Goal: Task Accomplishment & Management: Use online tool/utility

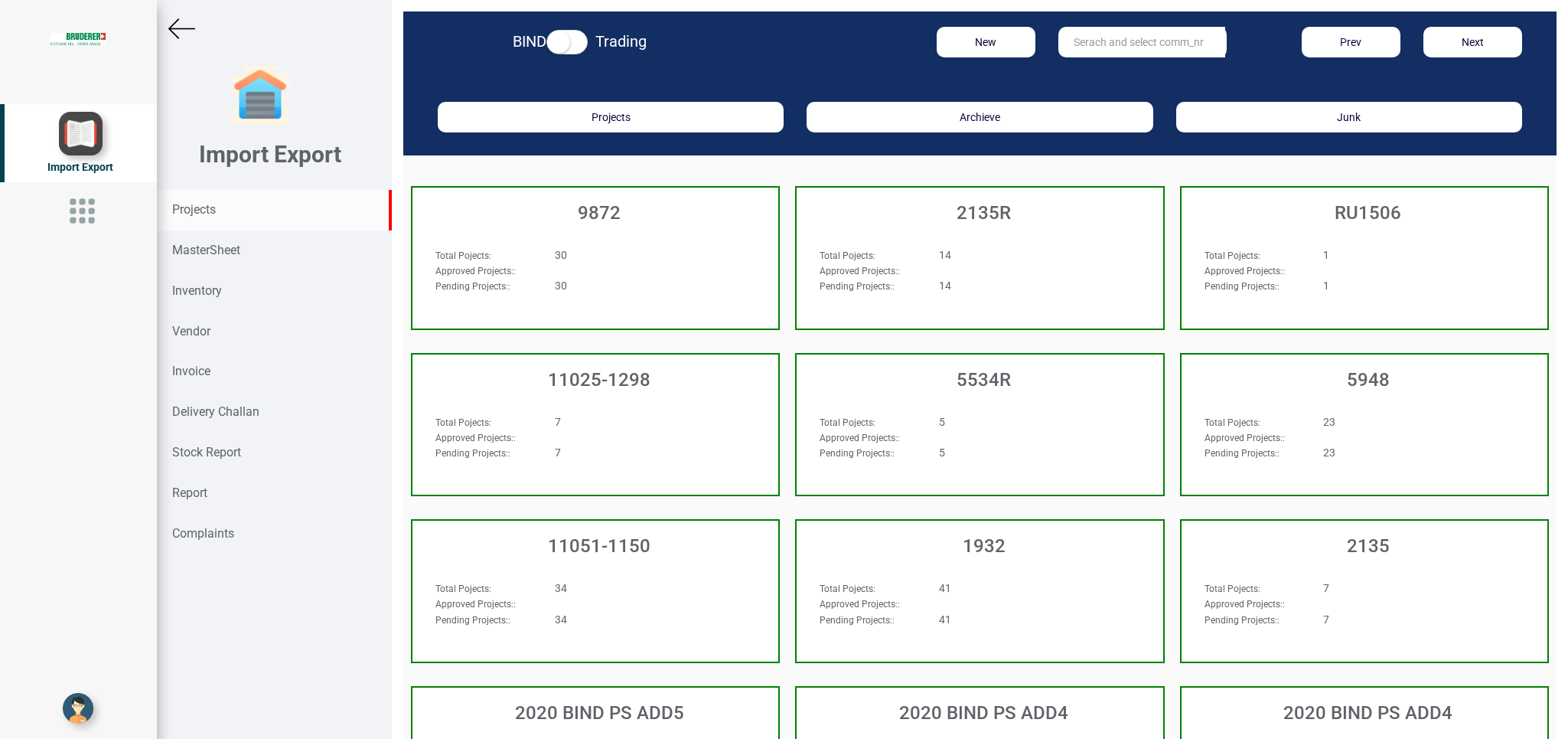
click at [209, 217] on strong "Projects" at bounding box center [194, 210] width 43 height 14
click at [1105, 43] on input "text" at bounding box center [1142, 42] width 167 height 31
type input "5187"
click at [1094, 69] on link "5187" at bounding box center [1119, 73] width 121 height 20
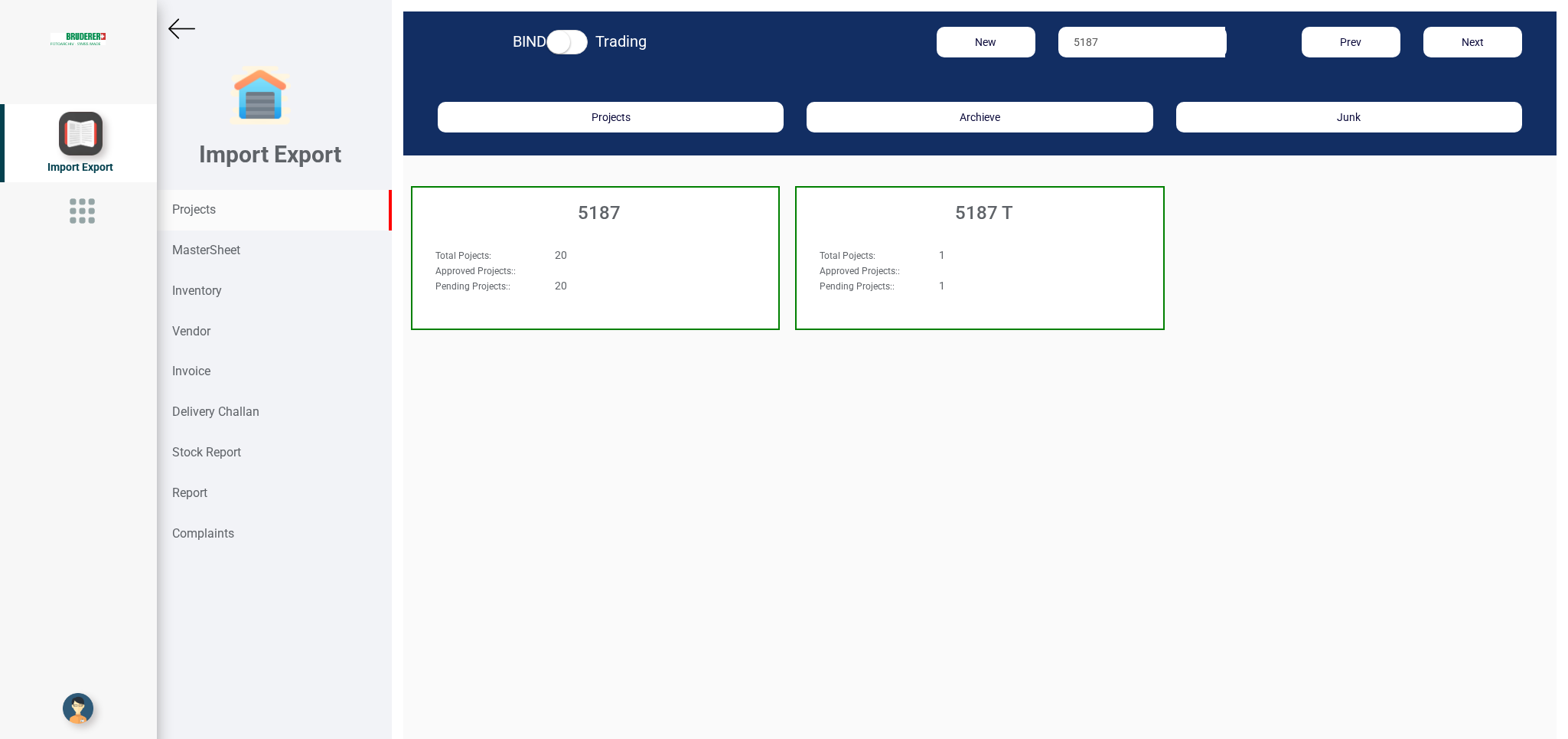
click at [631, 250] on div "20" at bounding box center [627, 255] width 167 height 15
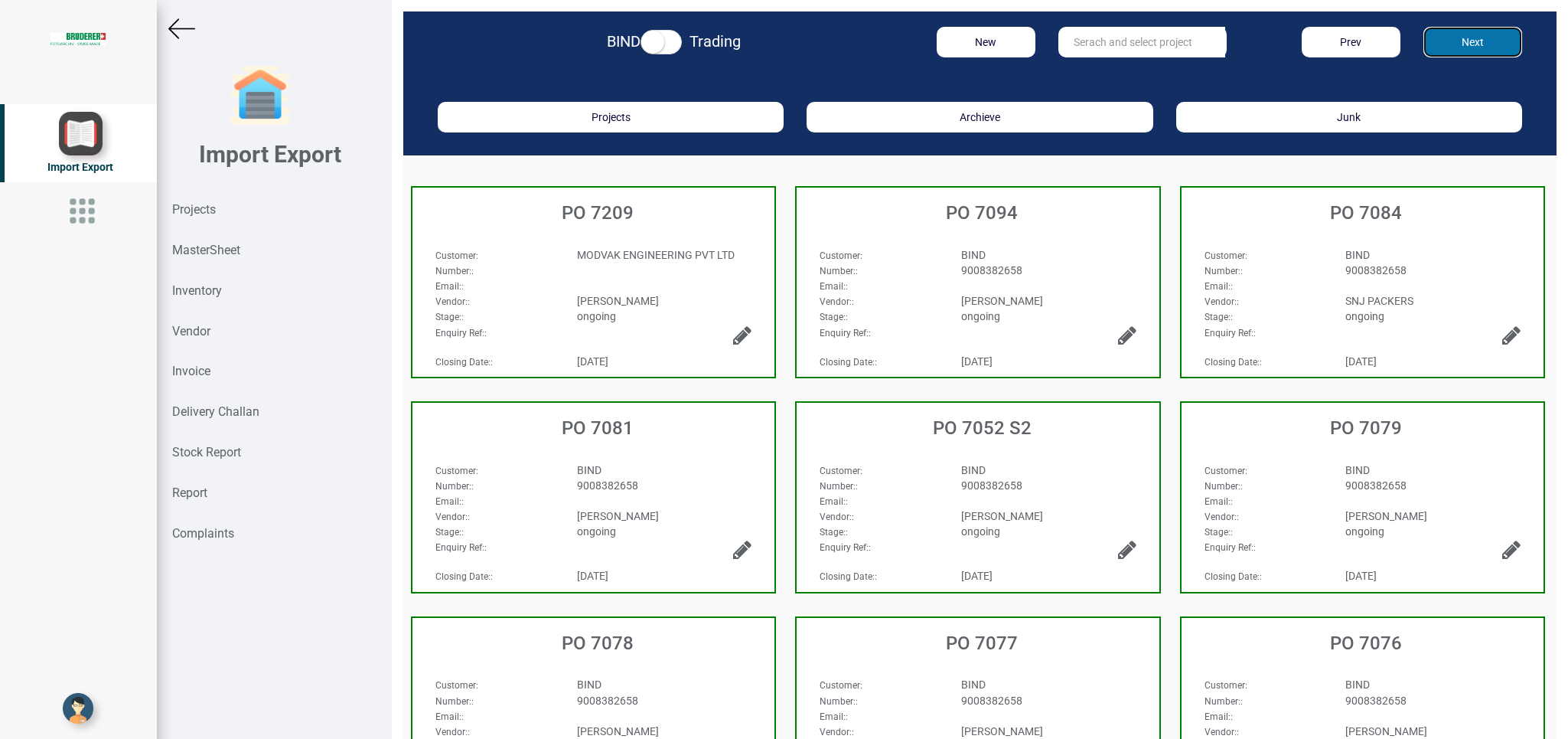
click at [1485, 34] on button "Next" at bounding box center [1472, 42] width 99 height 31
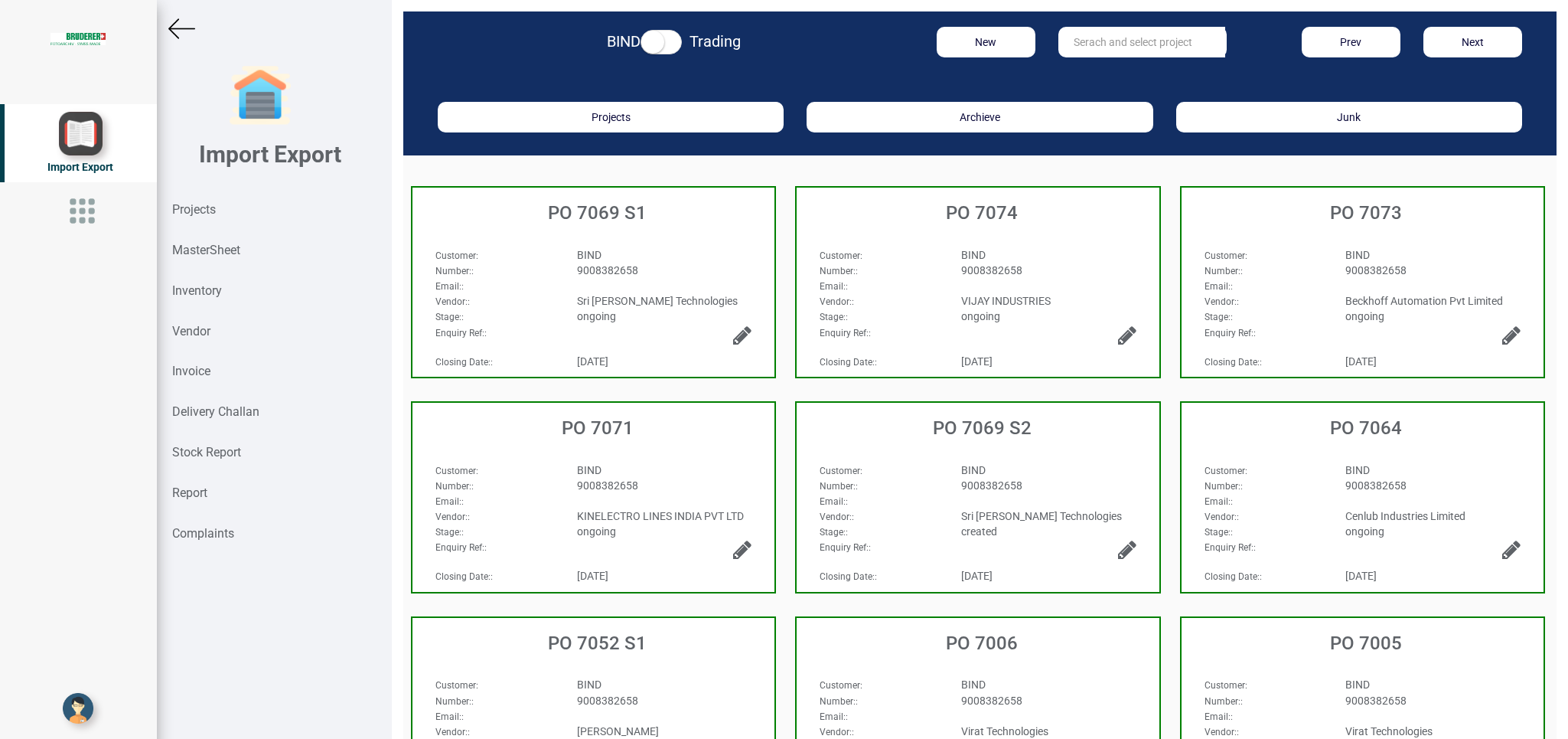
click at [702, 256] on div "BIND" at bounding box center [665, 255] width 198 height 15
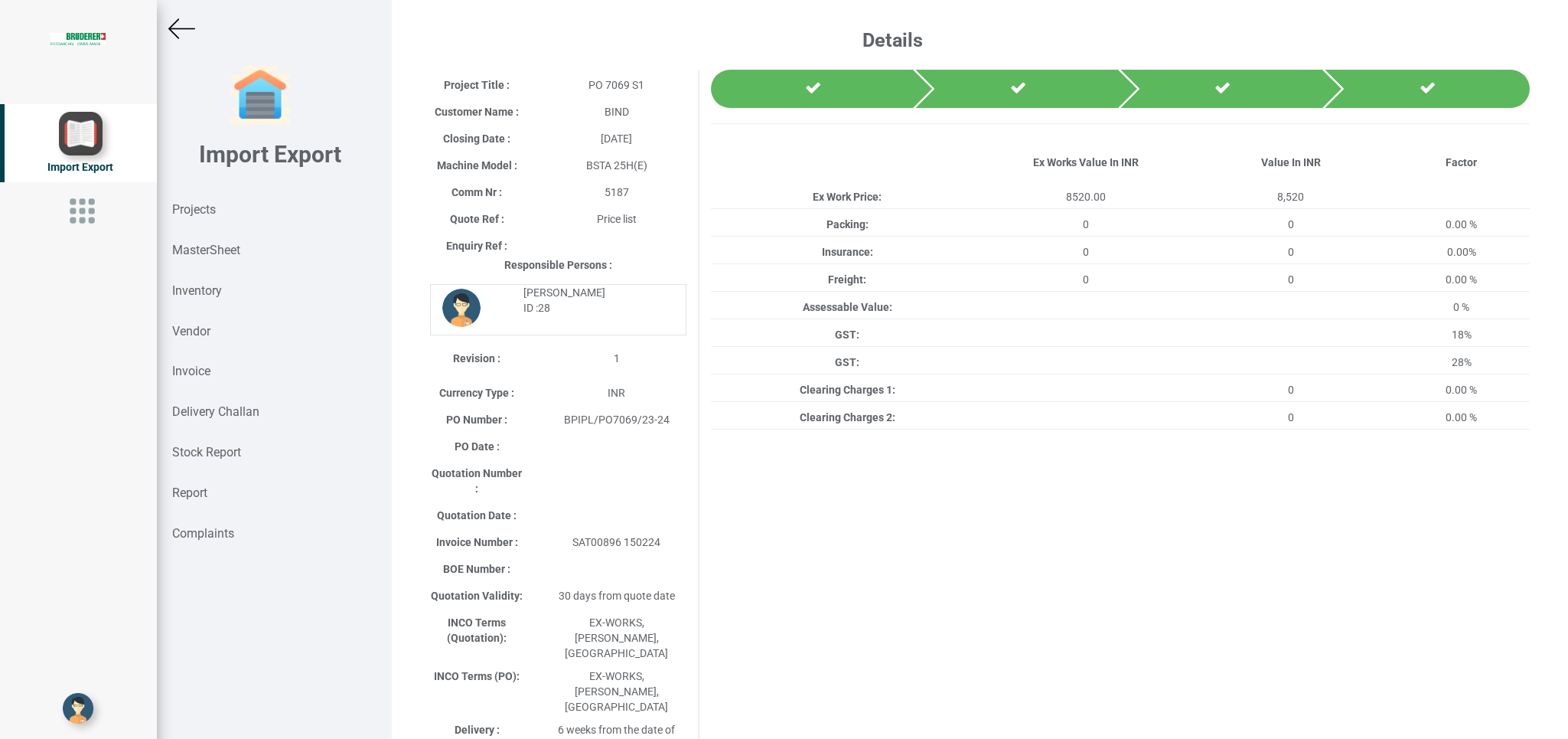
click at [174, 27] on img at bounding box center [181, 28] width 26 height 27
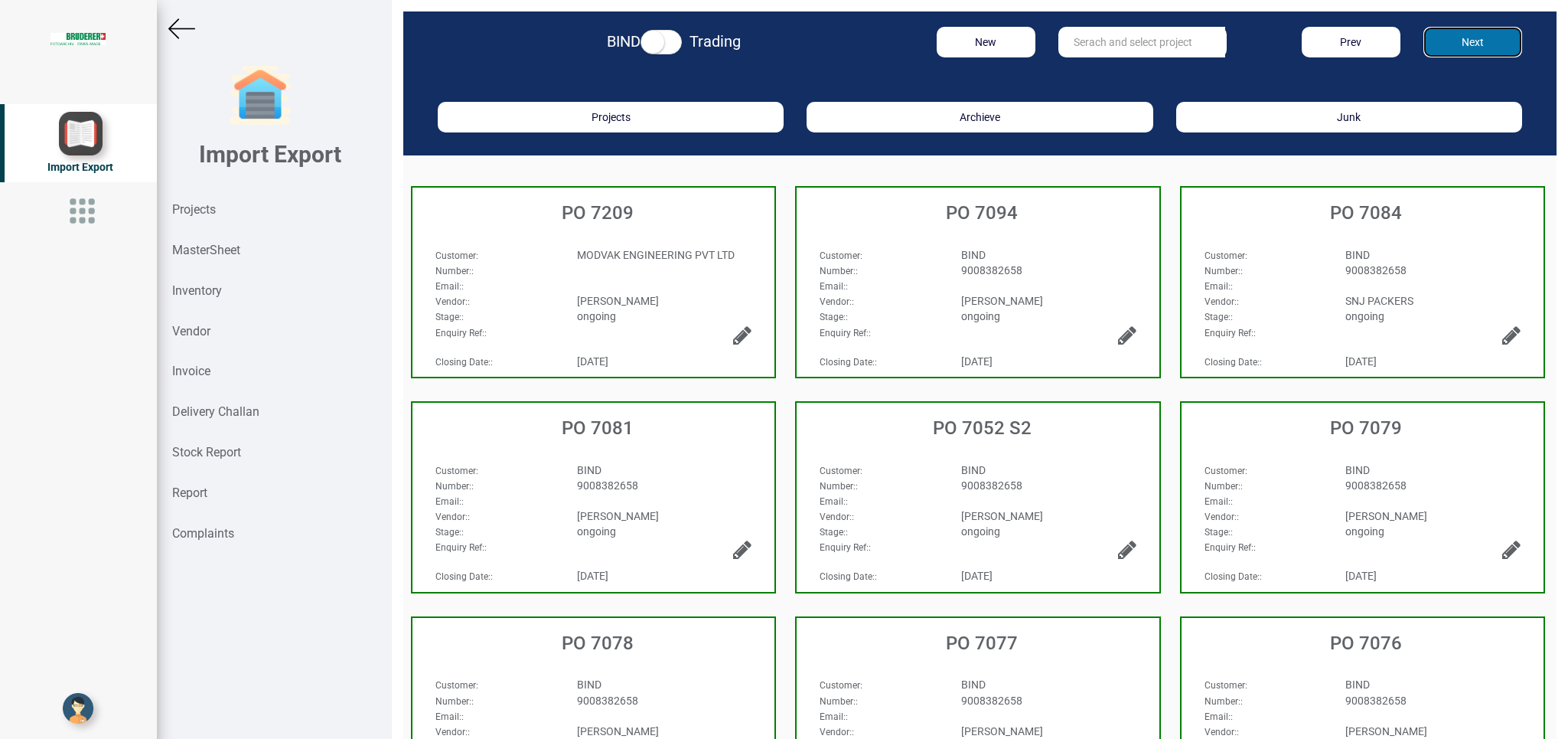
click at [1455, 43] on button "Next" at bounding box center [1472, 42] width 99 height 31
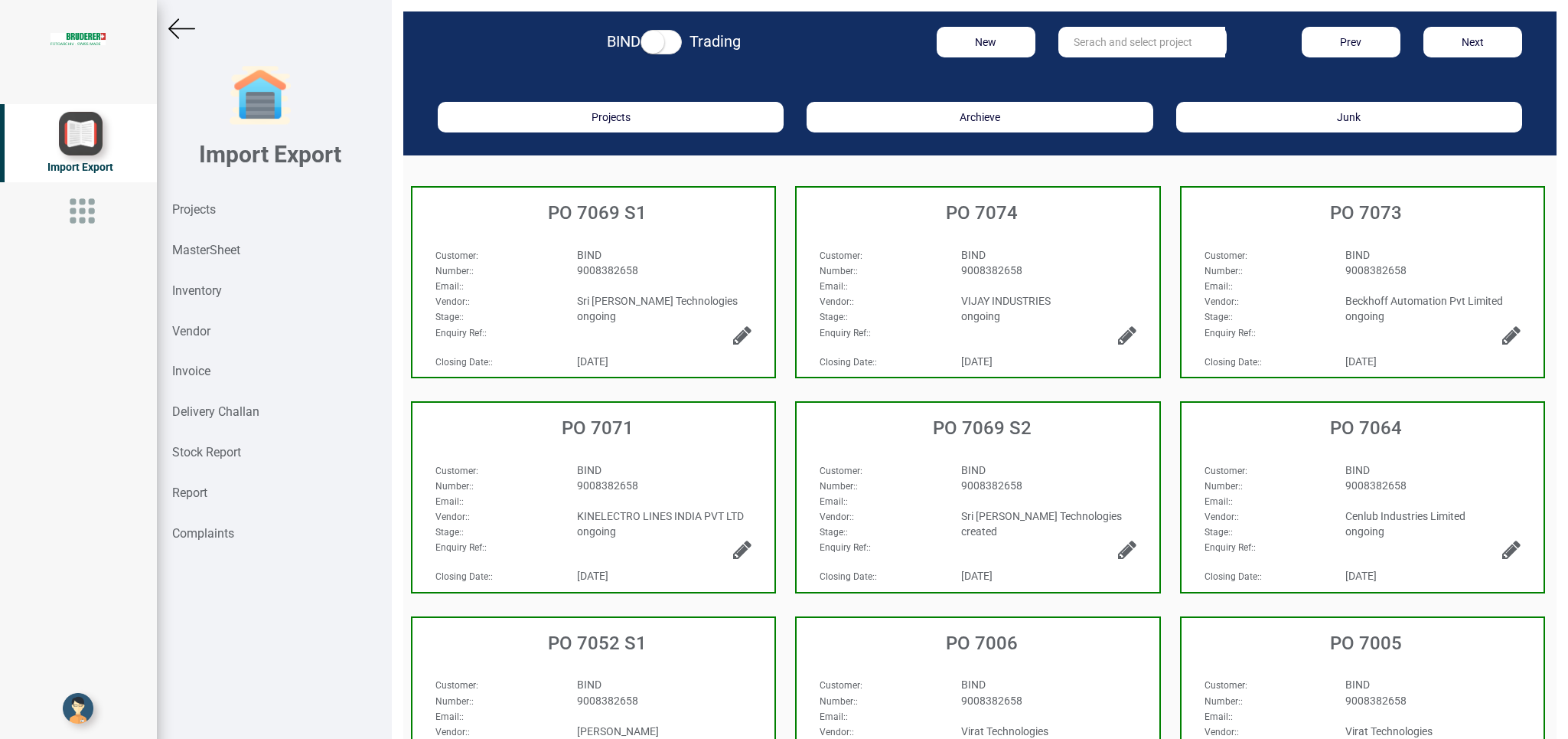
click at [707, 300] on div "Sri [PERSON_NAME] Technologies" at bounding box center [665, 300] width 198 height 15
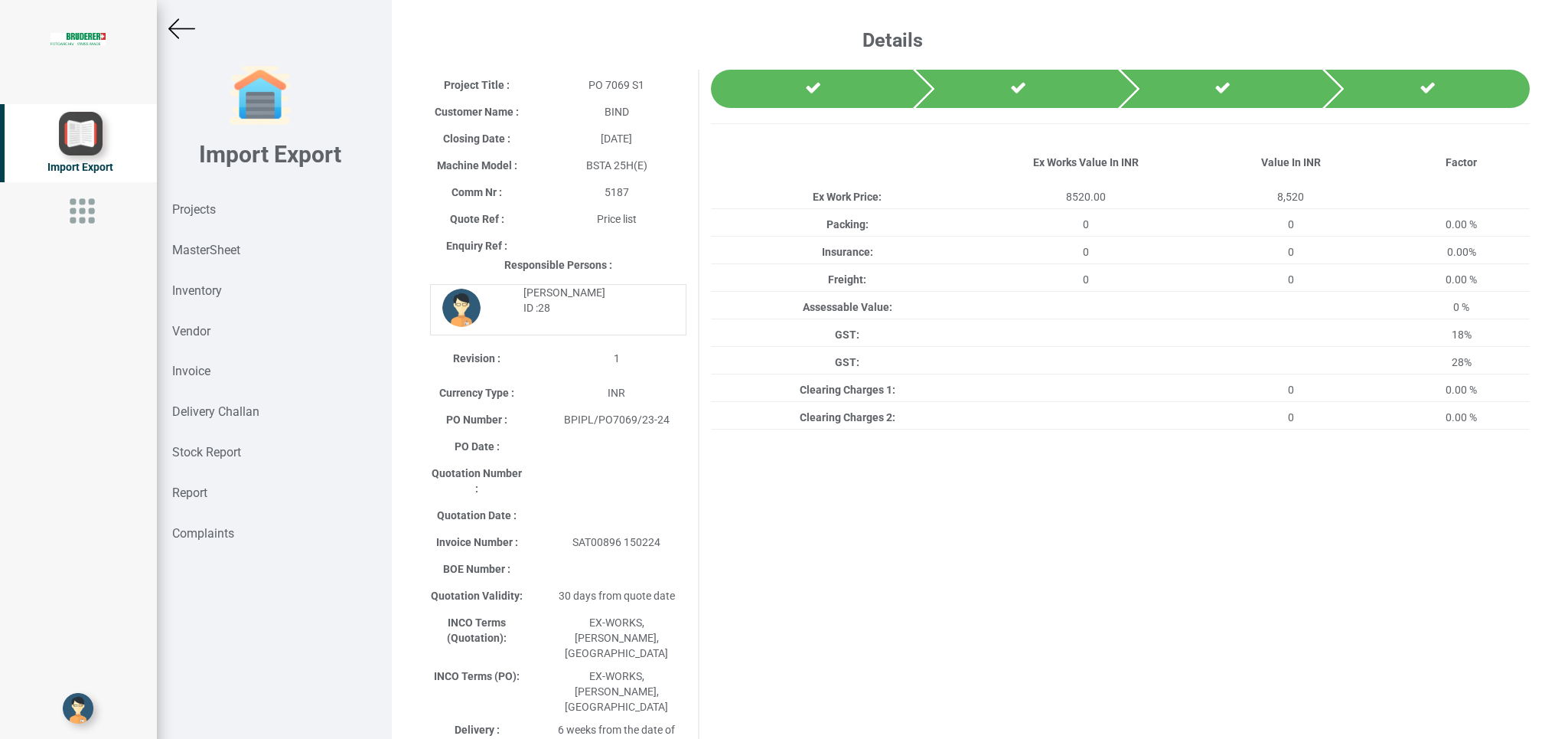
click at [192, 27] on img at bounding box center [181, 28] width 26 height 27
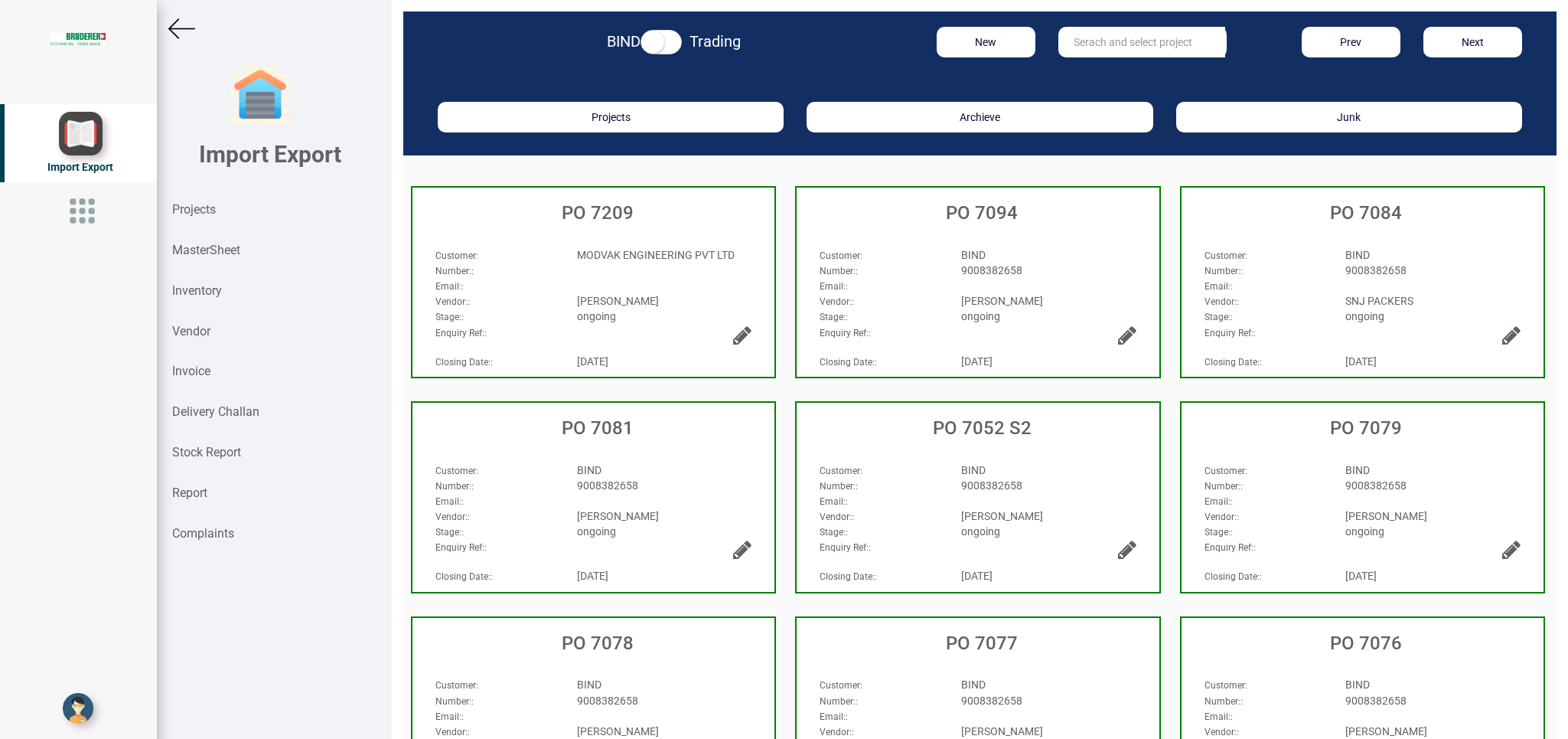
click at [1091, 34] on input "text" at bounding box center [1142, 42] width 167 height 31
click at [1121, 92] on link "PO 706 9 S2" at bounding box center [1119, 93] width 121 height 20
type input "PO 7069 S2"
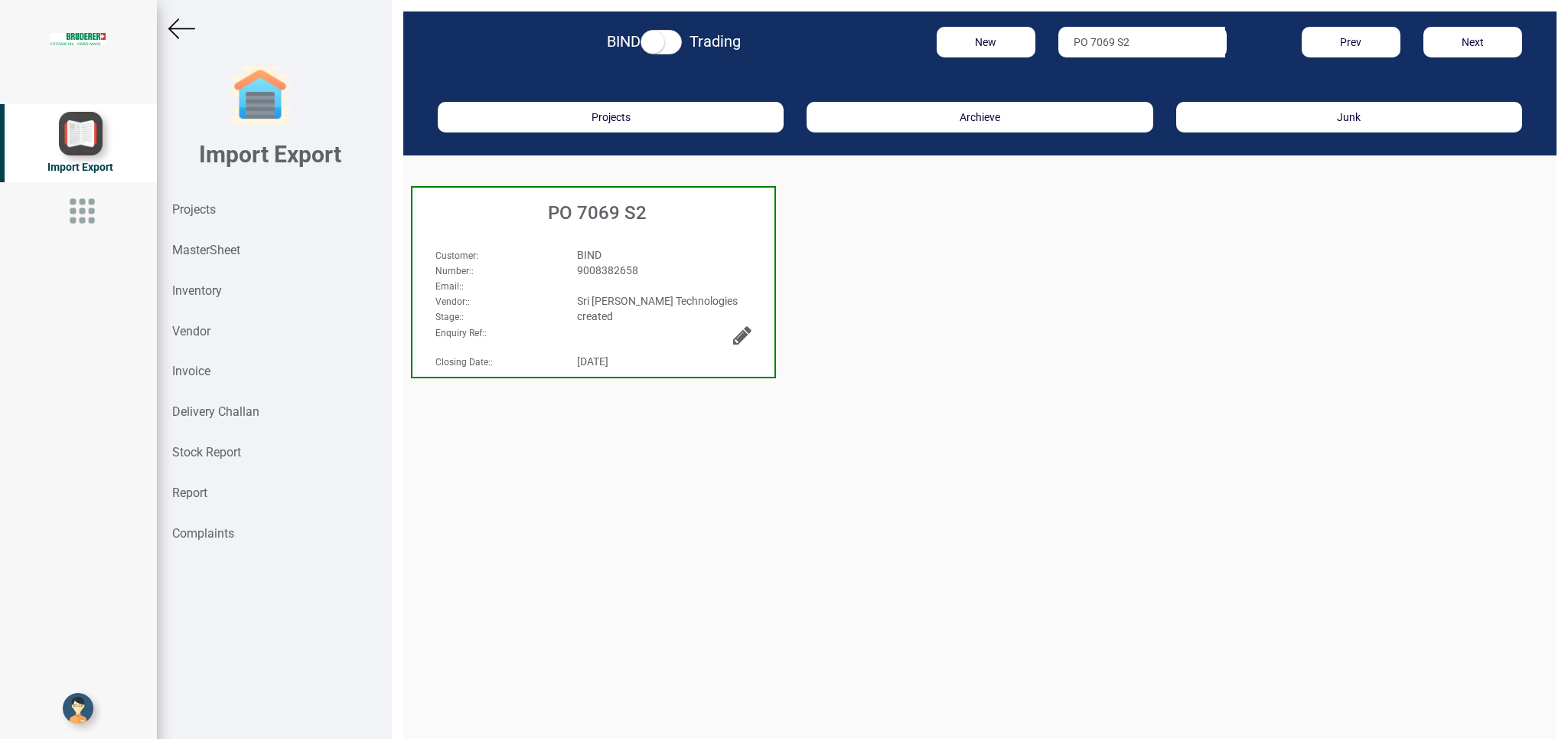
click at [707, 238] on div "Customer : BIND Number: : 9008382658 Email: : Vendor: : Sri [PERSON_NAME] Techn…" at bounding box center [593, 276] width 362 height 89
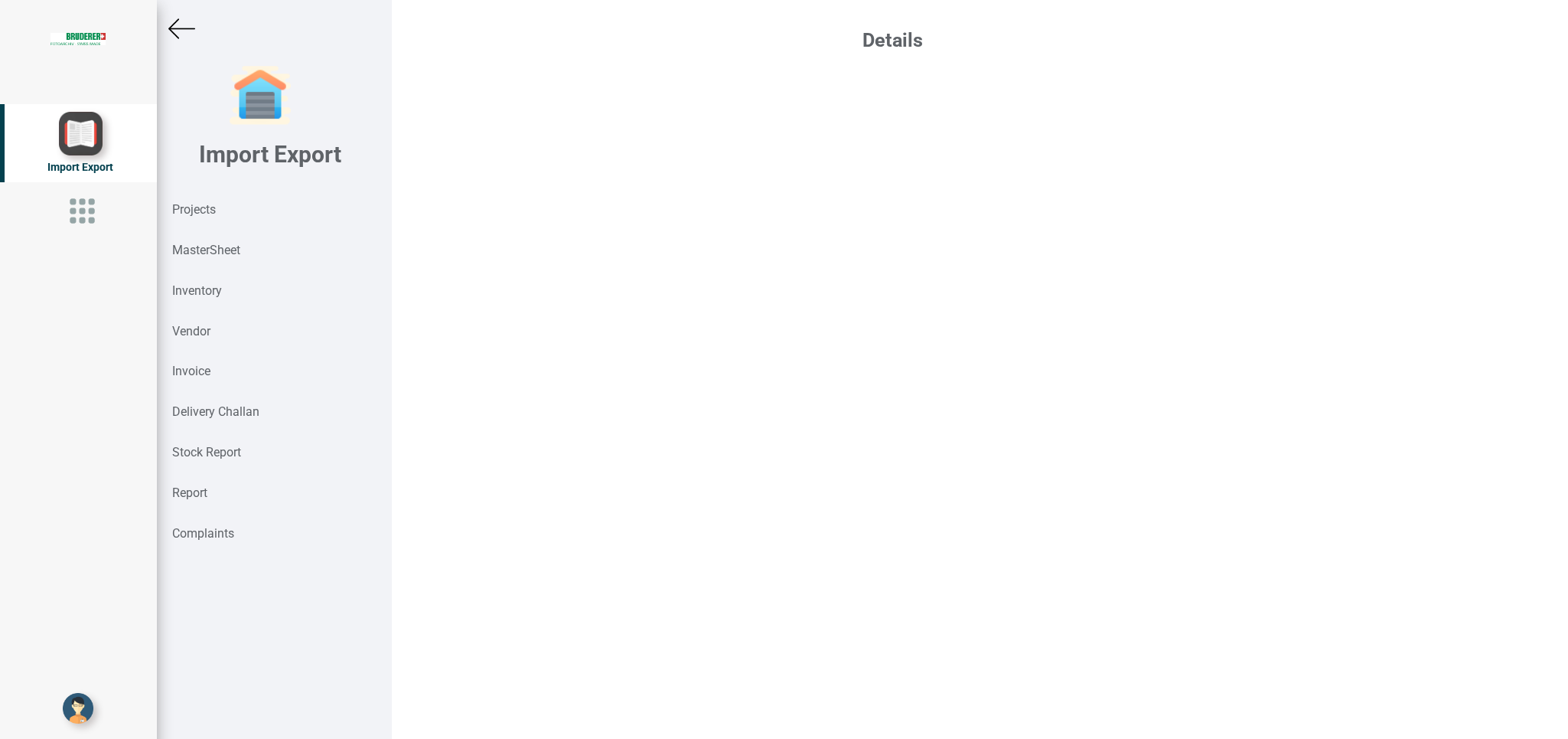
select select "INR"
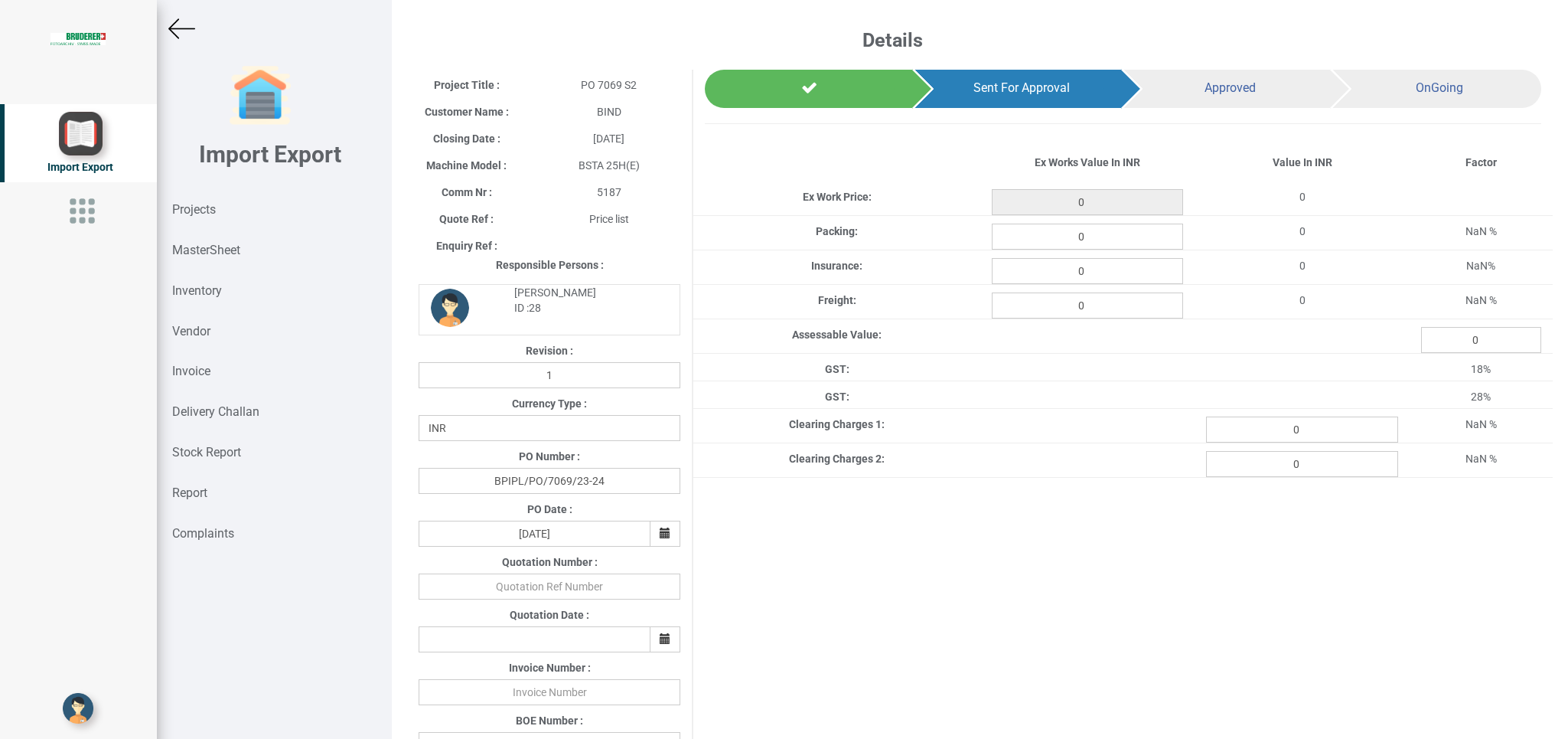
type input "10000"
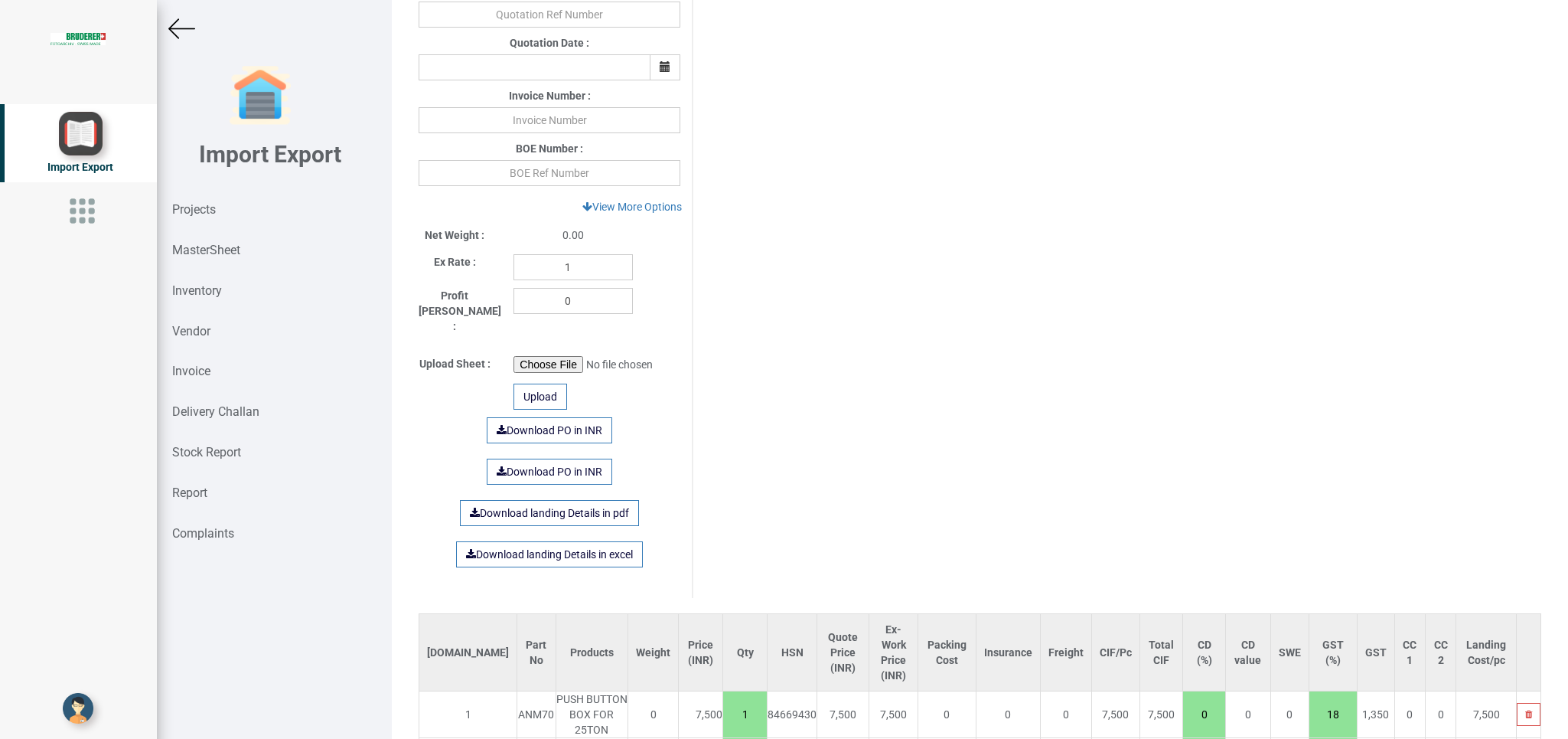
scroll to position [679, 0]
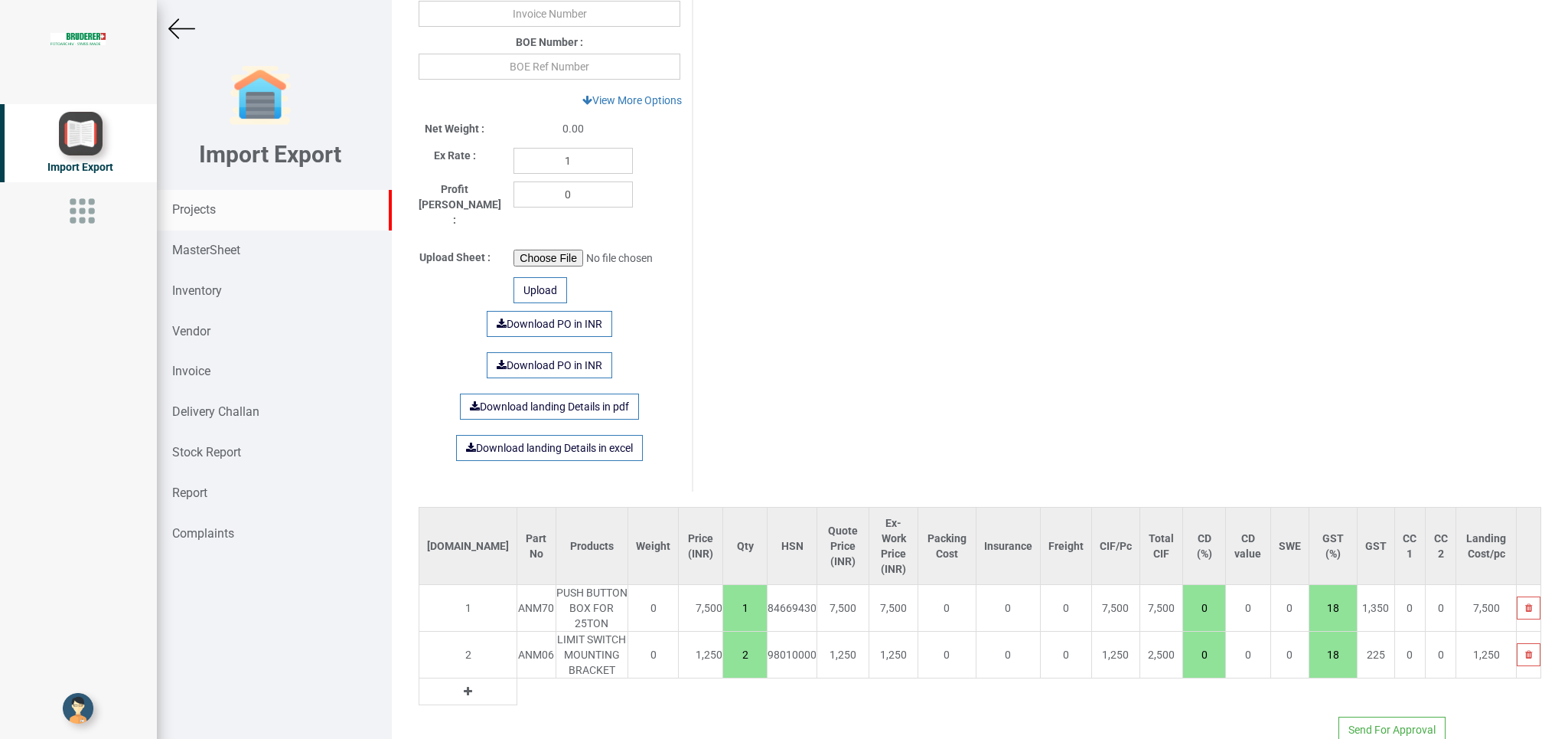
click at [188, 211] on strong "Projects" at bounding box center [194, 210] width 43 height 14
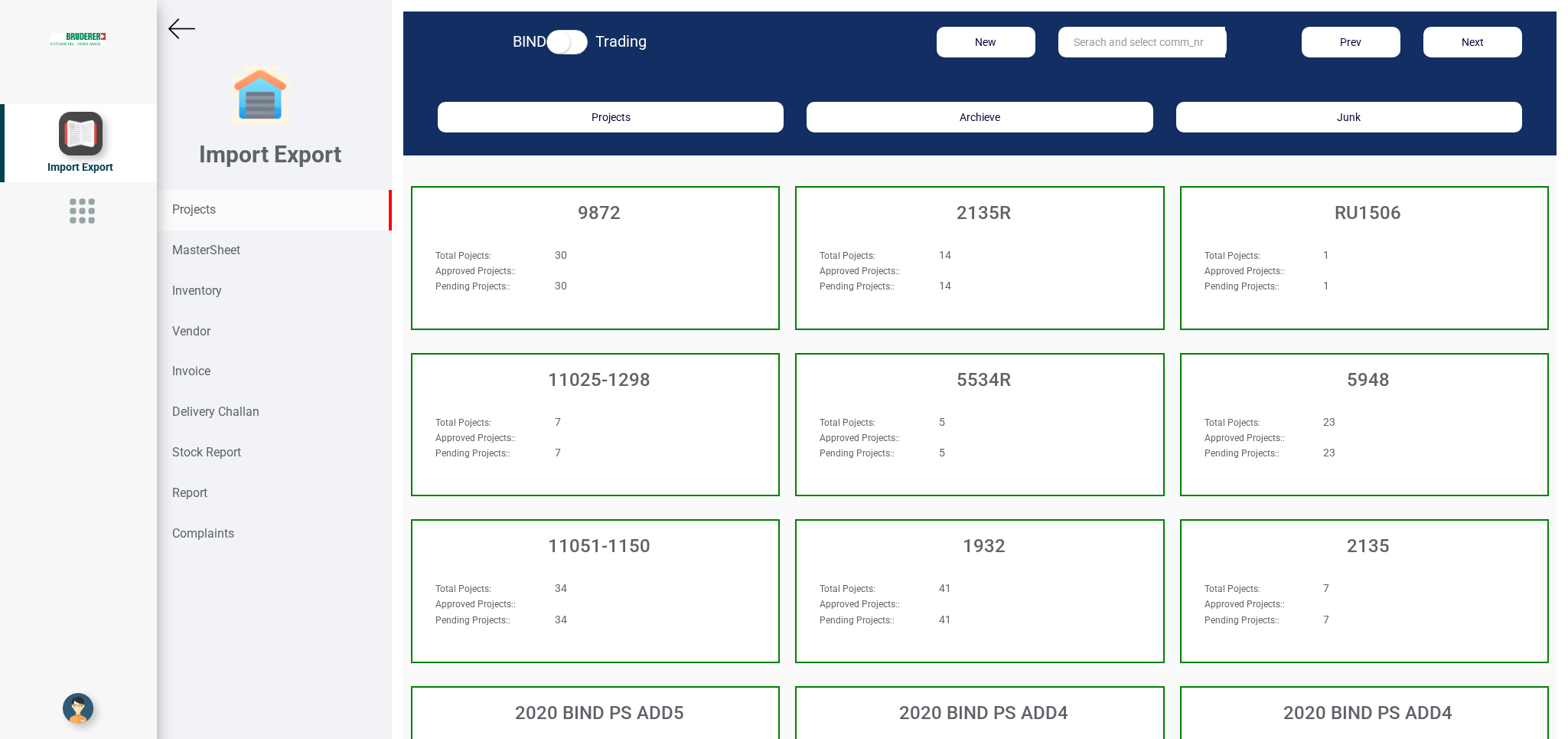
click at [1088, 43] on input "text" at bounding box center [1142, 42] width 167 height 31
type input "10412"
click at [1088, 74] on strong "10412" at bounding box center [1090, 73] width 31 height 12
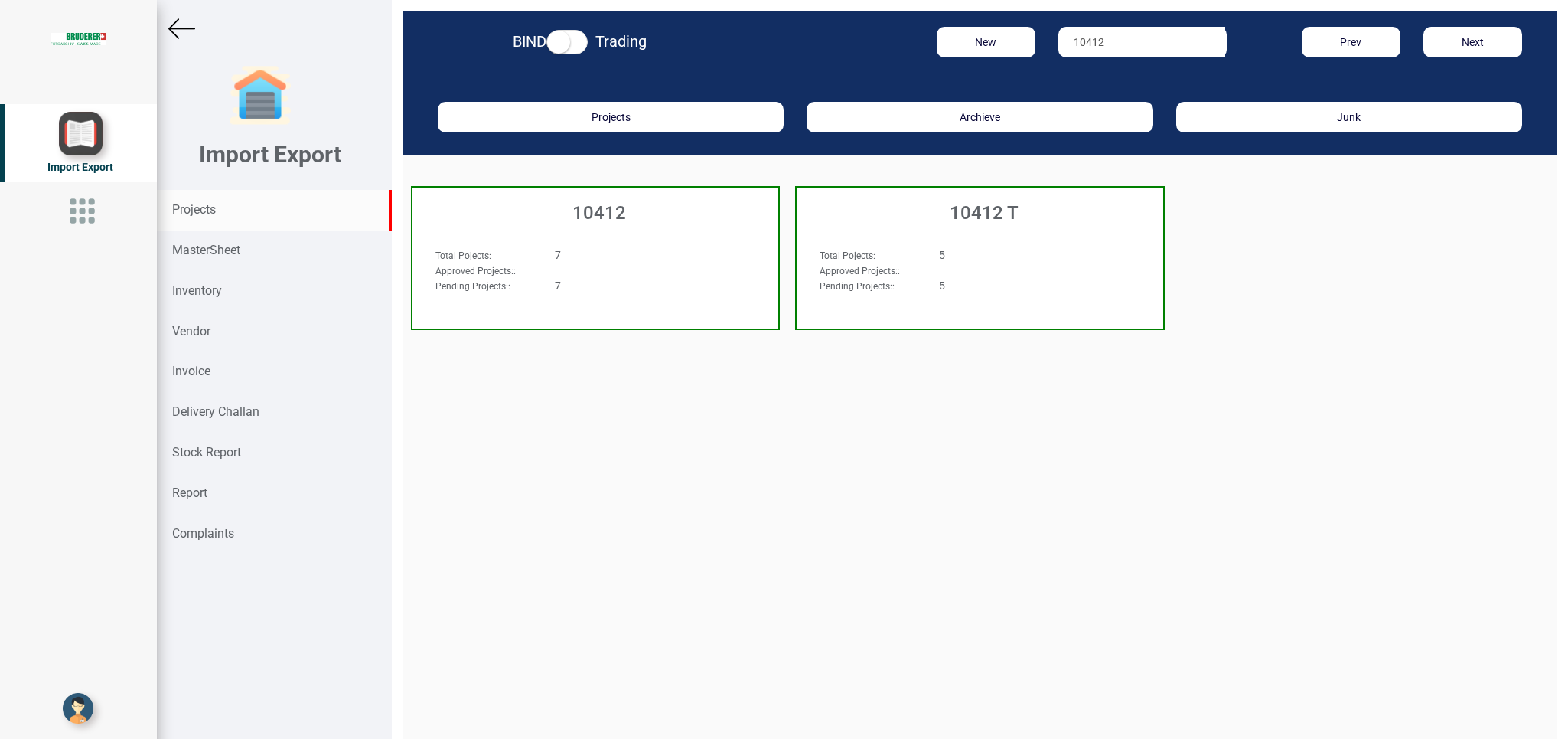
click at [641, 262] on div "7" at bounding box center [627, 255] width 167 height 15
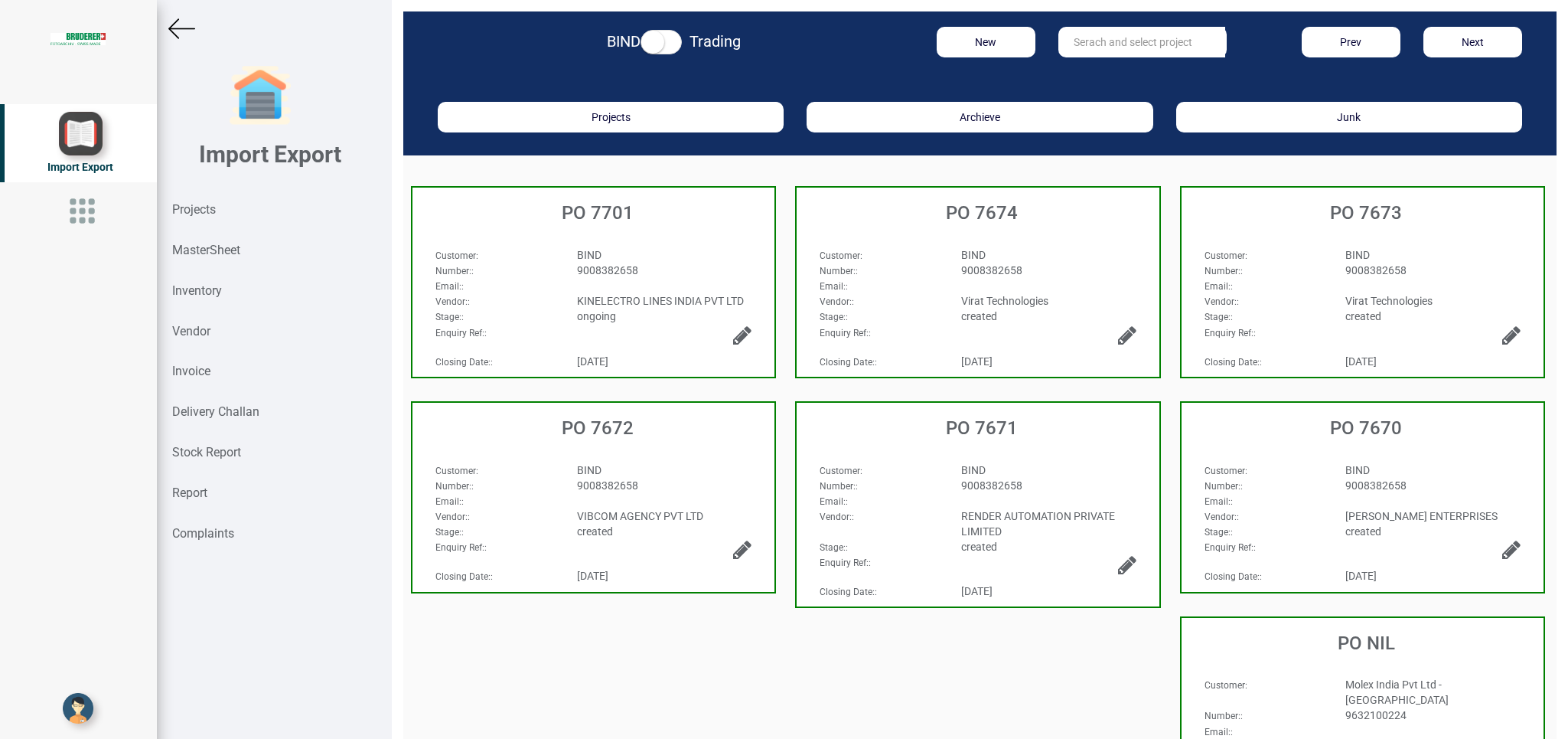
click at [698, 257] on div "BIND" at bounding box center [665, 255] width 198 height 15
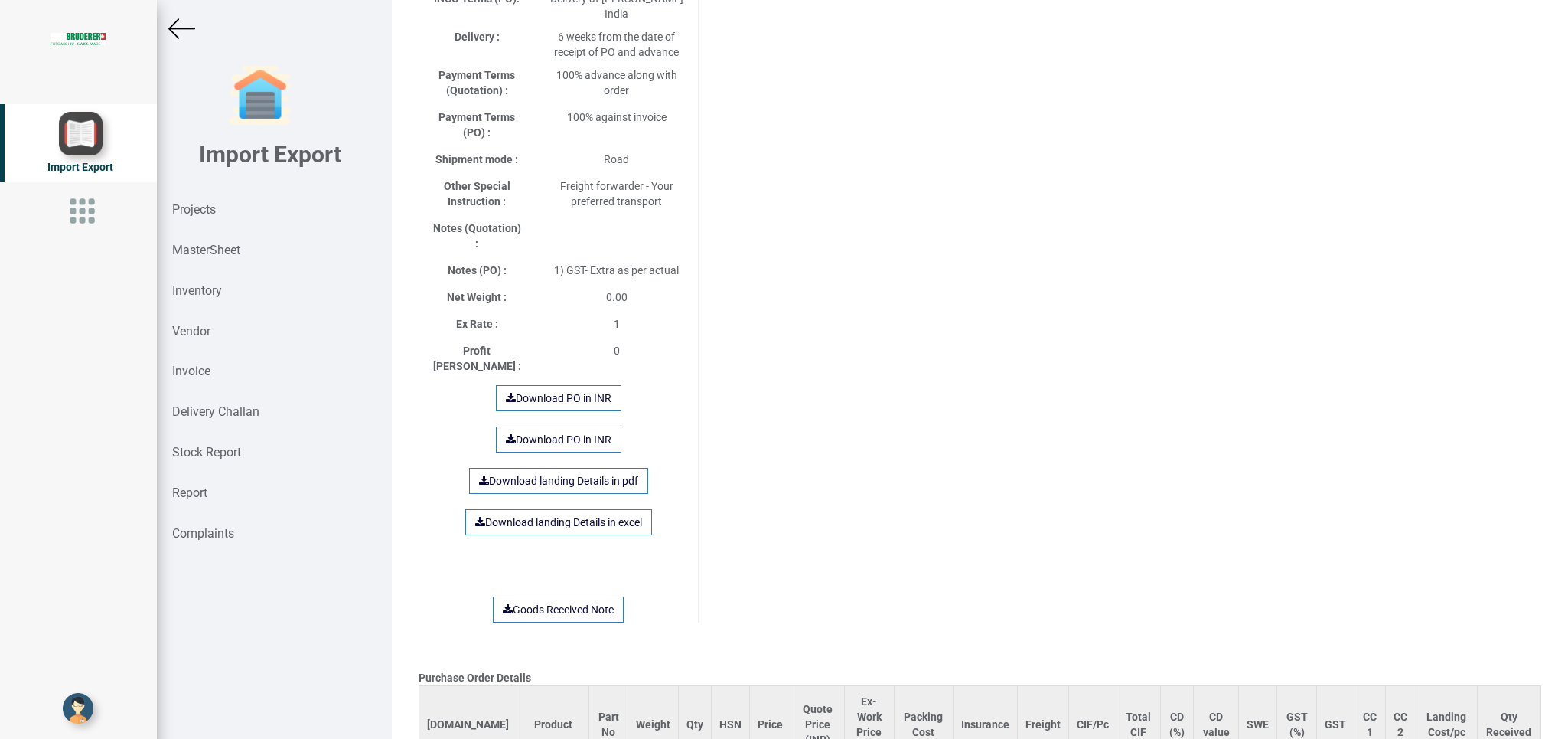
scroll to position [751, 0]
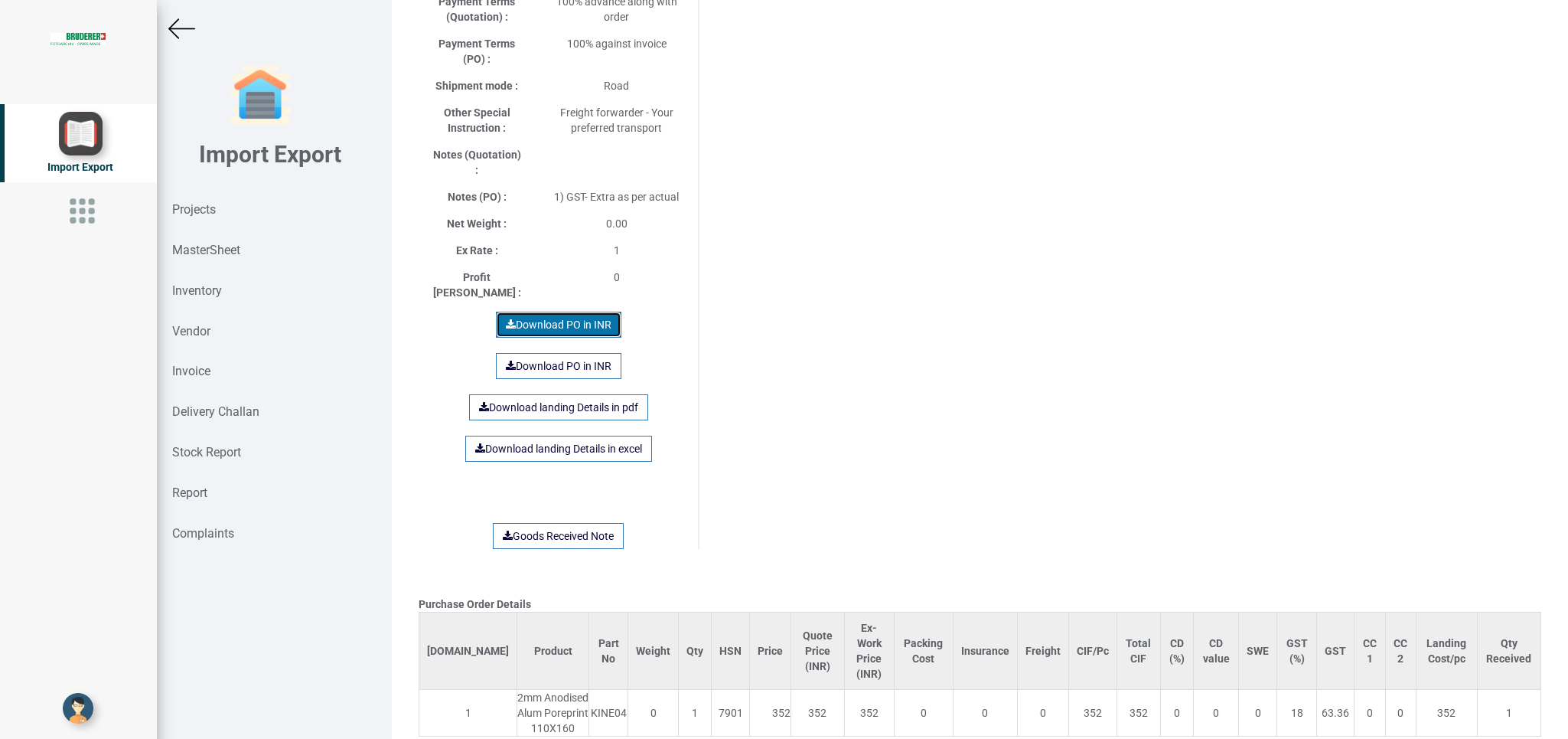
click at [552, 312] on link "Download PO in INR" at bounding box center [559, 325] width 125 height 26
